Goal: Information Seeking & Learning: Learn about a topic

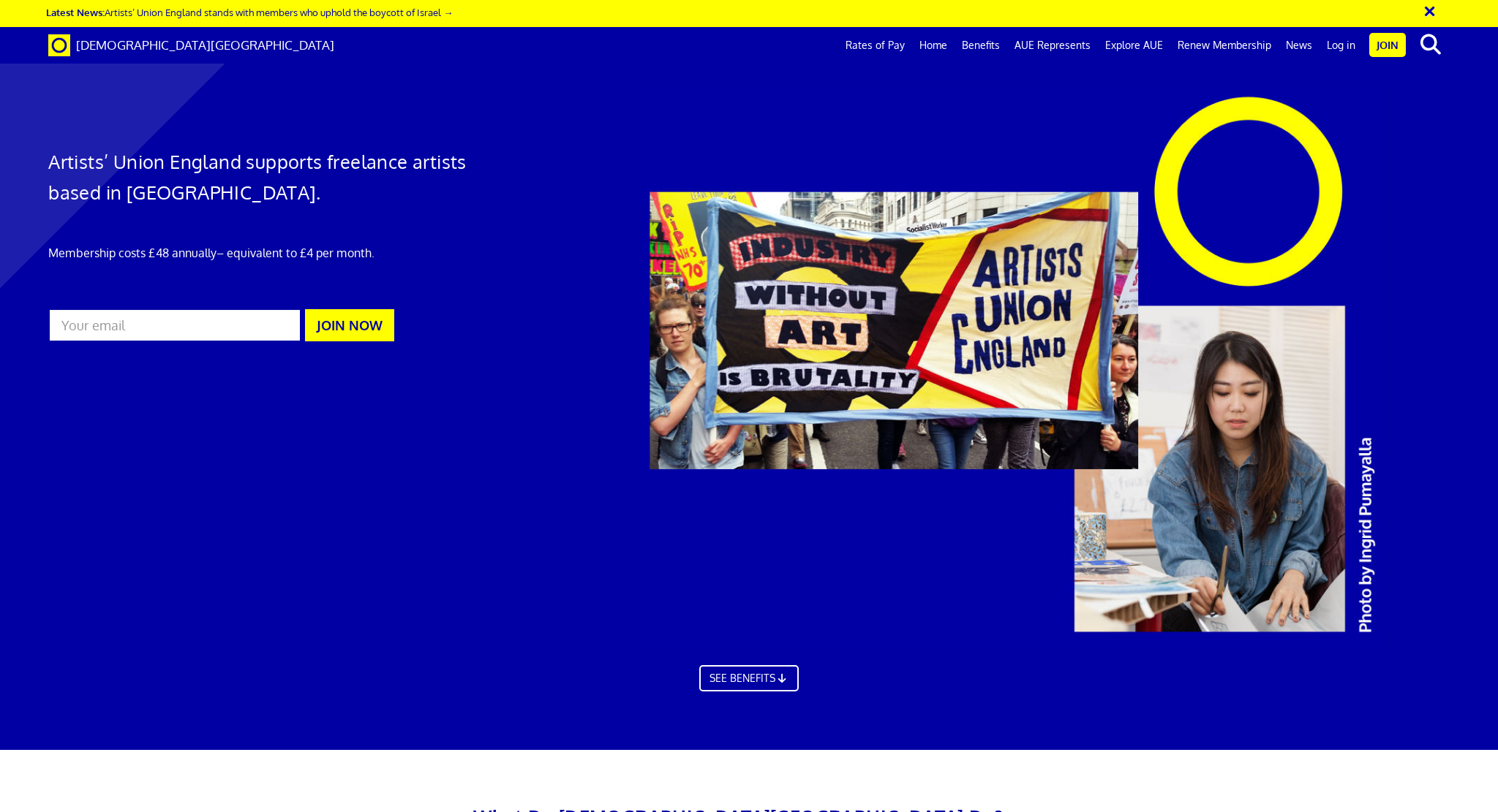
scroll to position [0, 26]
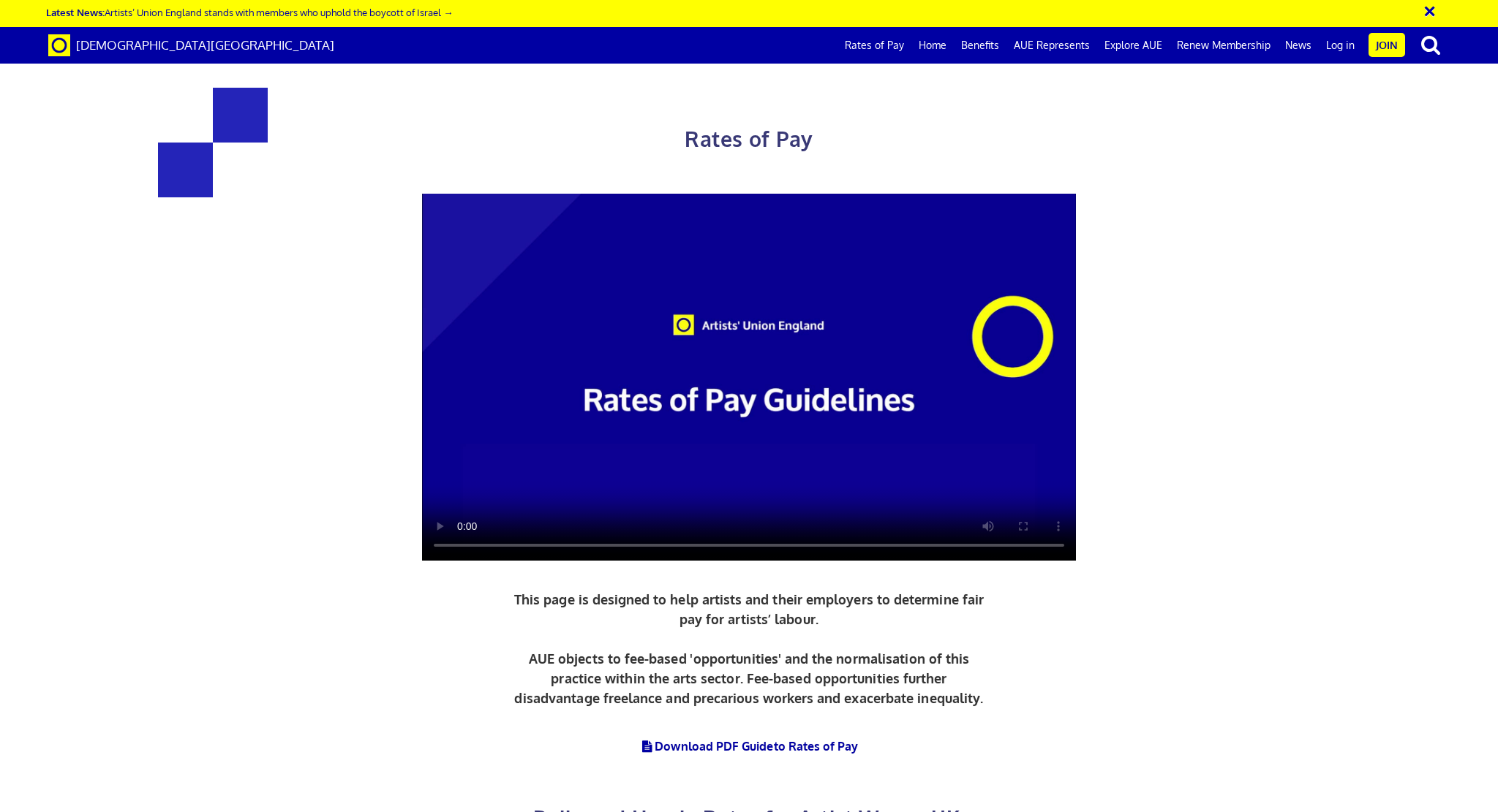
scroll to position [877, 0]
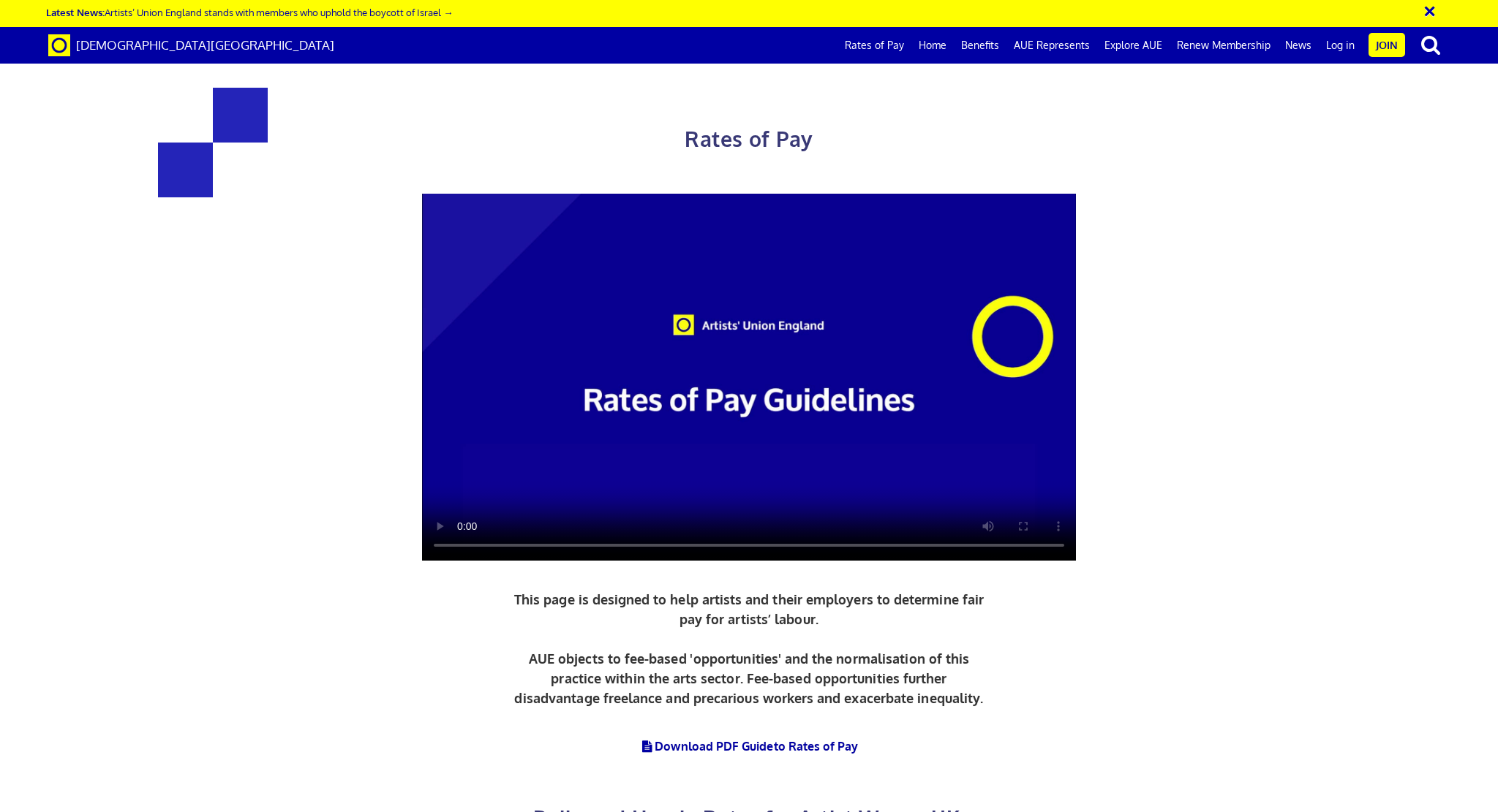
scroll to position [1900, 0]
